Goal: Task Accomplishment & Management: Use online tool/utility

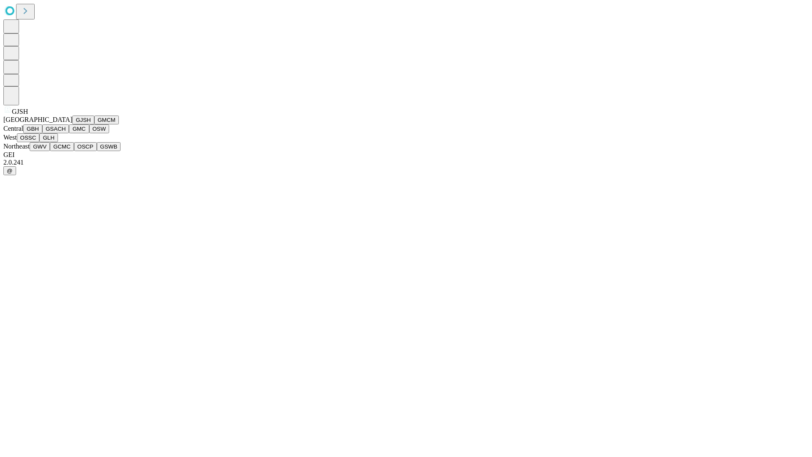
click at [72, 124] on button "GJSH" at bounding box center [83, 119] width 22 height 9
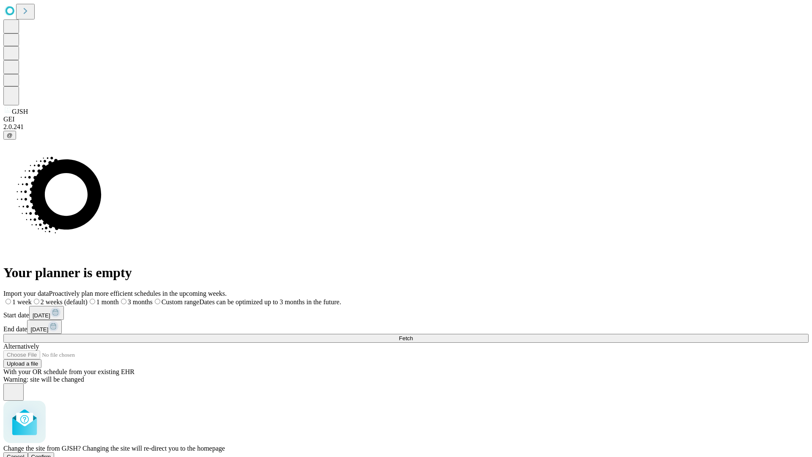
click at [51, 453] on span "Confirm" at bounding box center [41, 456] width 20 height 6
click at [26, 298] on label "1 week" at bounding box center [14, 301] width 23 height 7
click at [413, 335] on span "Fetch" at bounding box center [406, 338] width 14 height 6
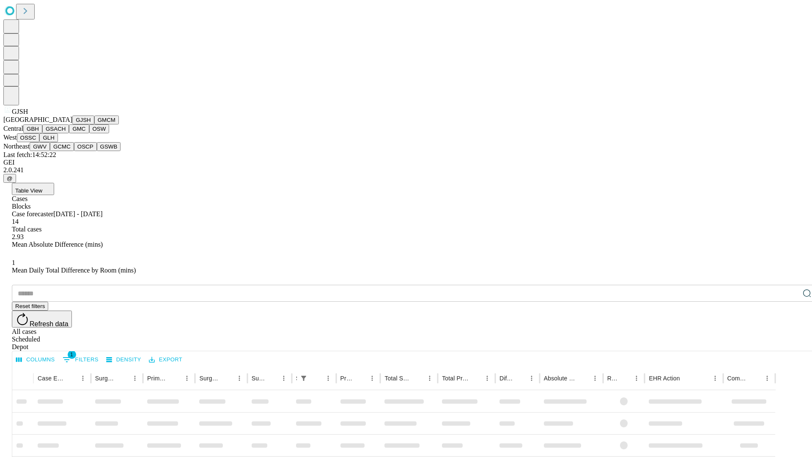
click at [94, 124] on button "GMCM" at bounding box center [106, 119] width 25 height 9
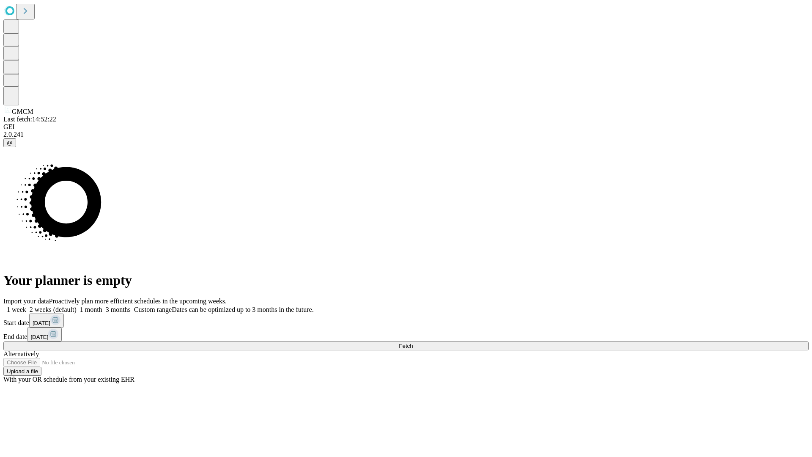
click at [26, 306] on label "1 week" at bounding box center [14, 309] width 23 height 7
click at [413, 343] on span "Fetch" at bounding box center [406, 346] width 14 height 6
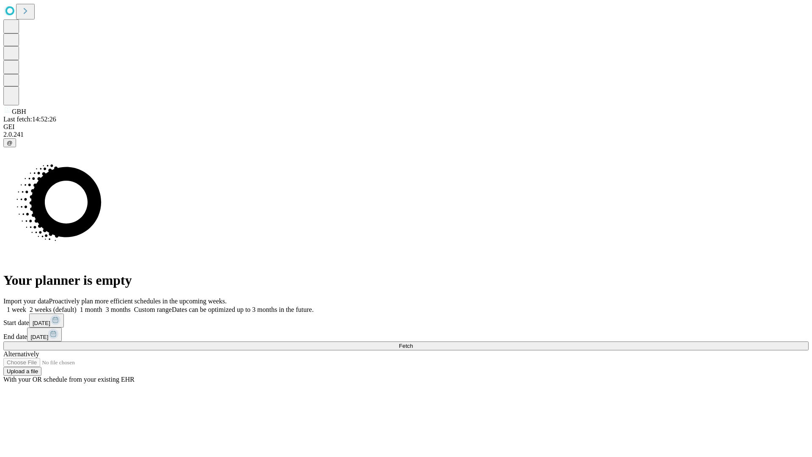
click at [26, 306] on label "1 week" at bounding box center [14, 309] width 23 height 7
click at [413, 343] on span "Fetch" at bounding box center [406, 346] width 14 height 6
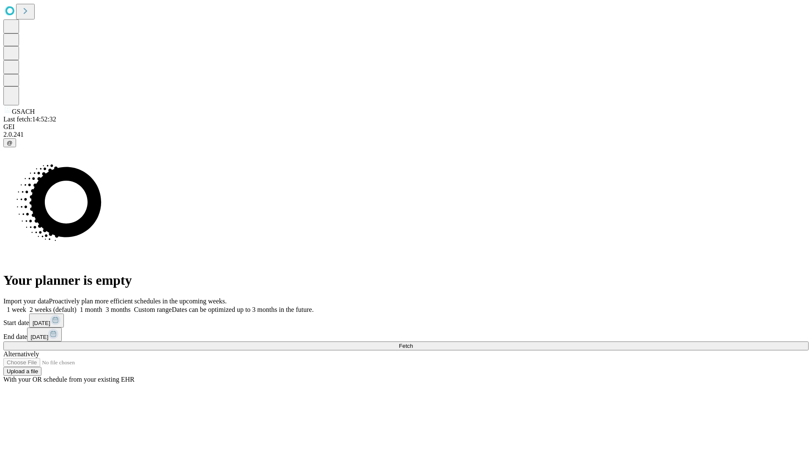
click at [26, 306] on label "1 week" at bounding box center [14, 309] width 23 height 7
click at [413, 343] on span "Fetch" at bounding box center [406, 346] width 14 height 6
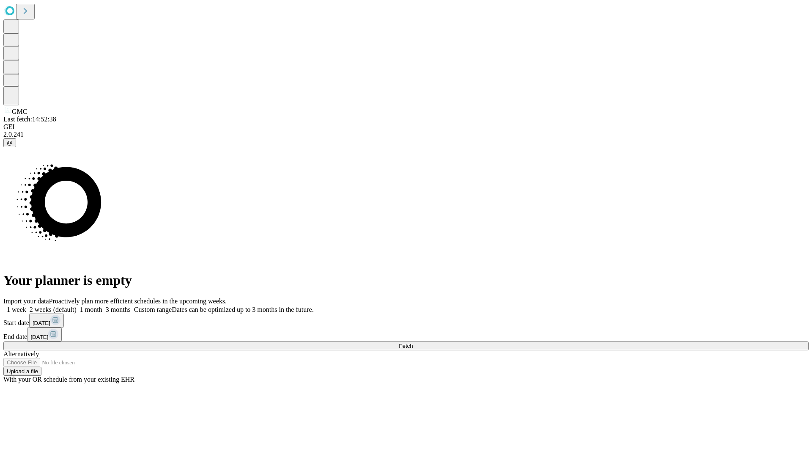
click at [26, 306] on label "1 week" at bounding box center [14, 309] width 23 height 7
click at [413, 343] on span "Fetch" at bounding box center [406, 346] width 14 height 6
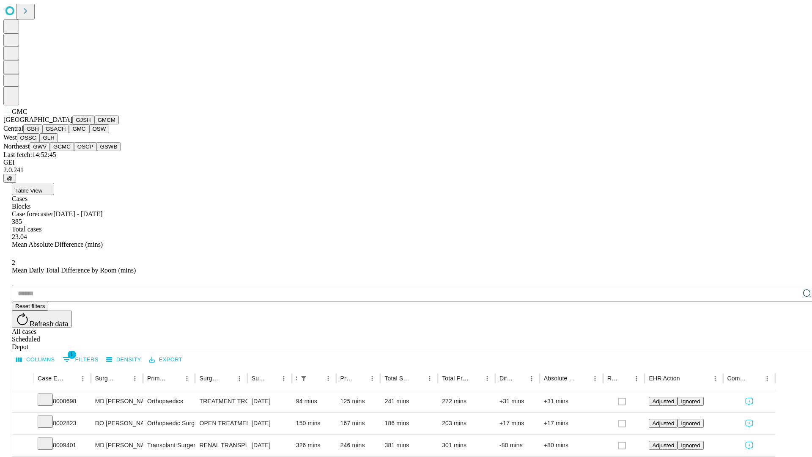
click at [89, 133] on button "OSW" at bounding box center [99, 128] width 20 height 9
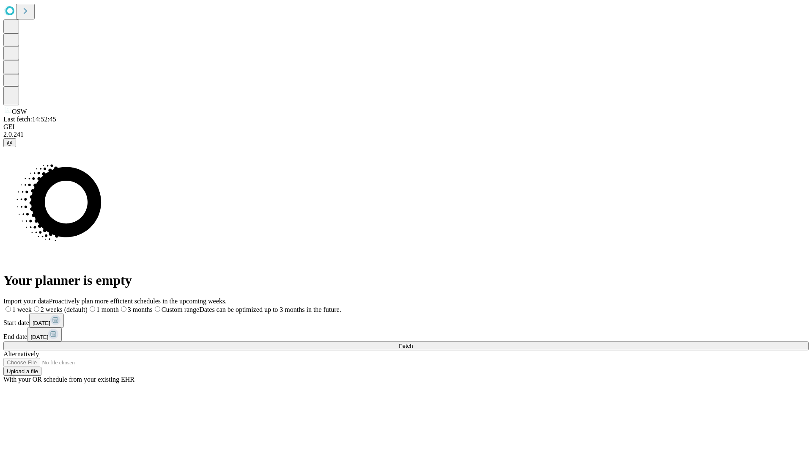
click at [32, 306] on label "1 week" at bounding box center [17, 309] width 28 height 7
click at [413, 343] on span "Fetch" at bounding box center [406, 346] width 14 height 6
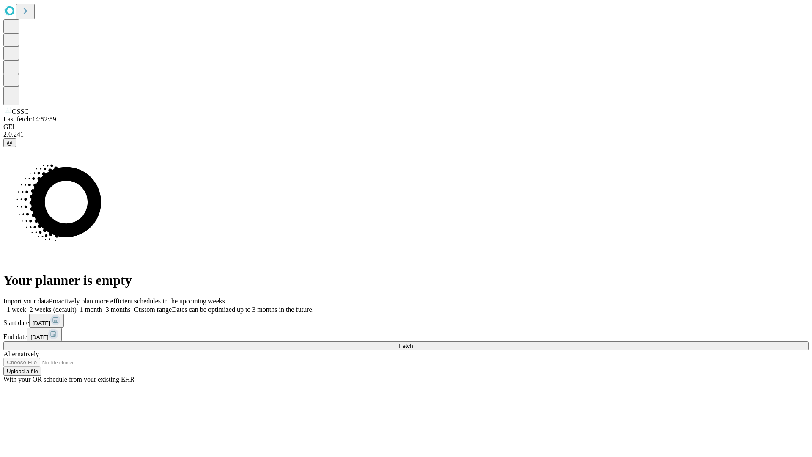
click at [413, 343] on span "Fetch" at bounding box center [406, 346] width 14 height 6
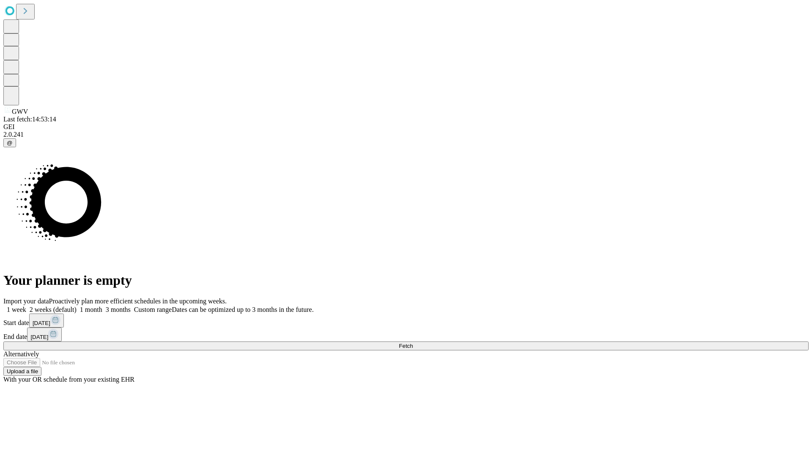
click at [26, 306] on label "1 week" at bounding box center [14, 309] width 23 height 7
click at [413, 343] on span "Fetch" at bounding box center [406, 346] width 14 height 6
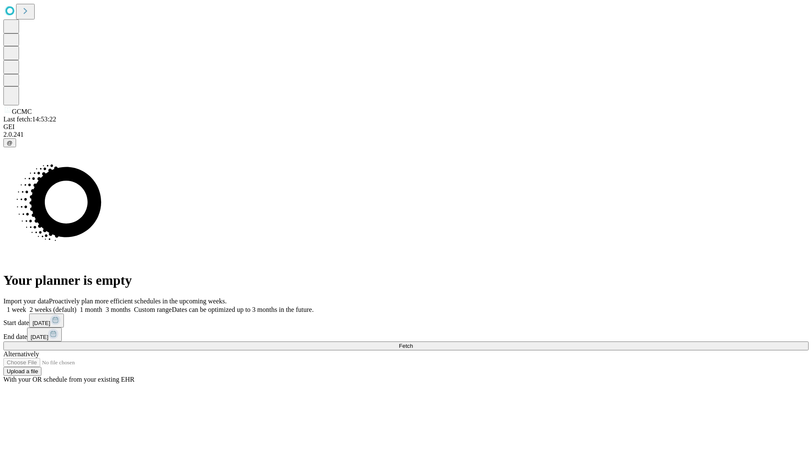
click at [413, 343] on span "Fetch" at bounding box center [406, 346] width 14 height 6
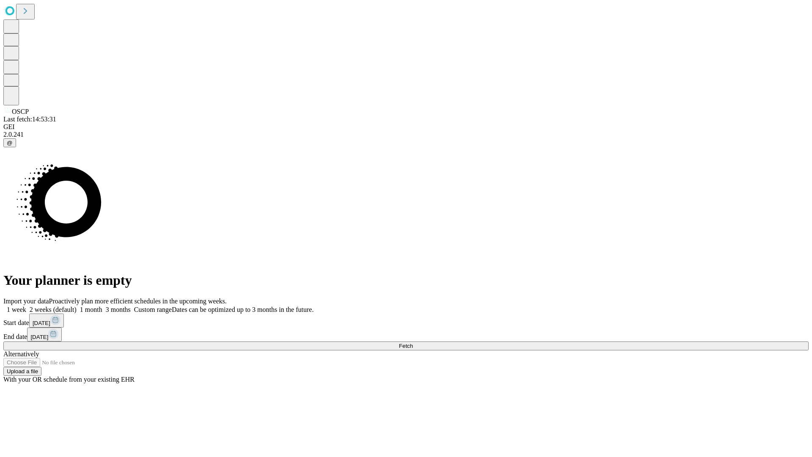
click at [26, 306] on label "1 week" at bounding box center [14, 309] width 23 height 7
click at [413, 343] on span "Fetch" at bounding box center [406, 346] width 14 height 6
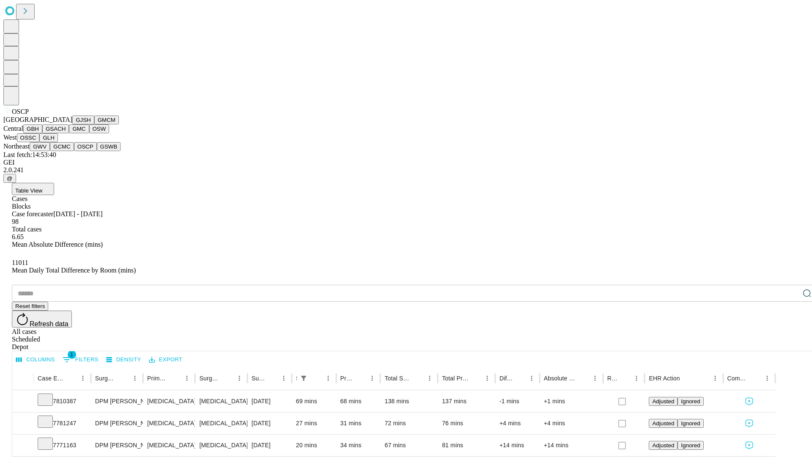
click at [97, 151] on button "GSWB" at bounding box center [109, 146] width 24 height 9
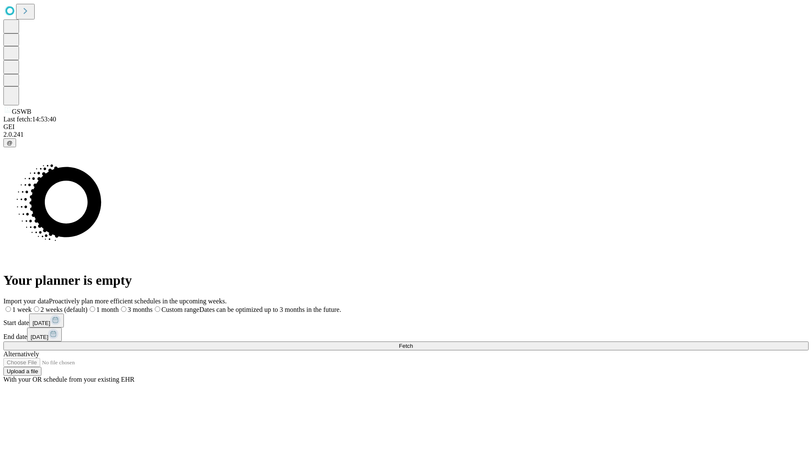
click at [32, 306] on label "1 week" at bounding box center [17, 309] width 28 height 7
click at [413, 343] on span "Fetch" at bounding box center [406, 346] width 14 height 6
